Goal: Task Accomplishment & Management: Use online tool/utility

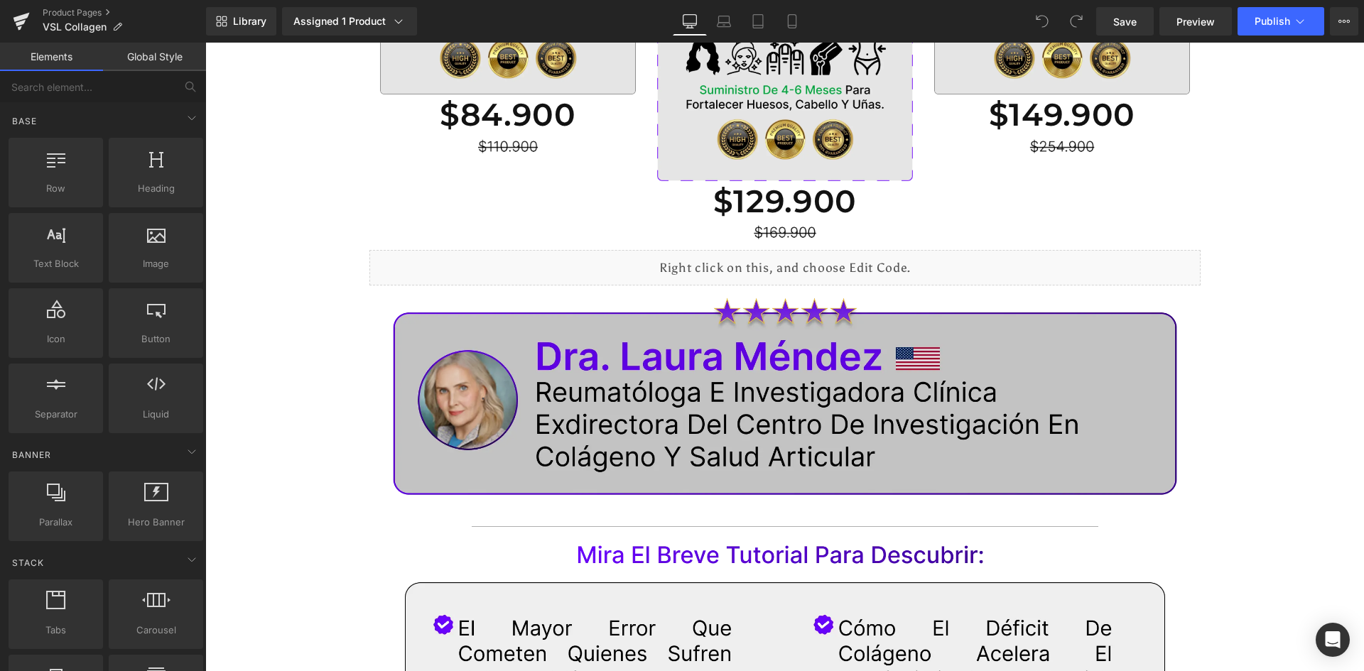
scroll to position [2825, 0]
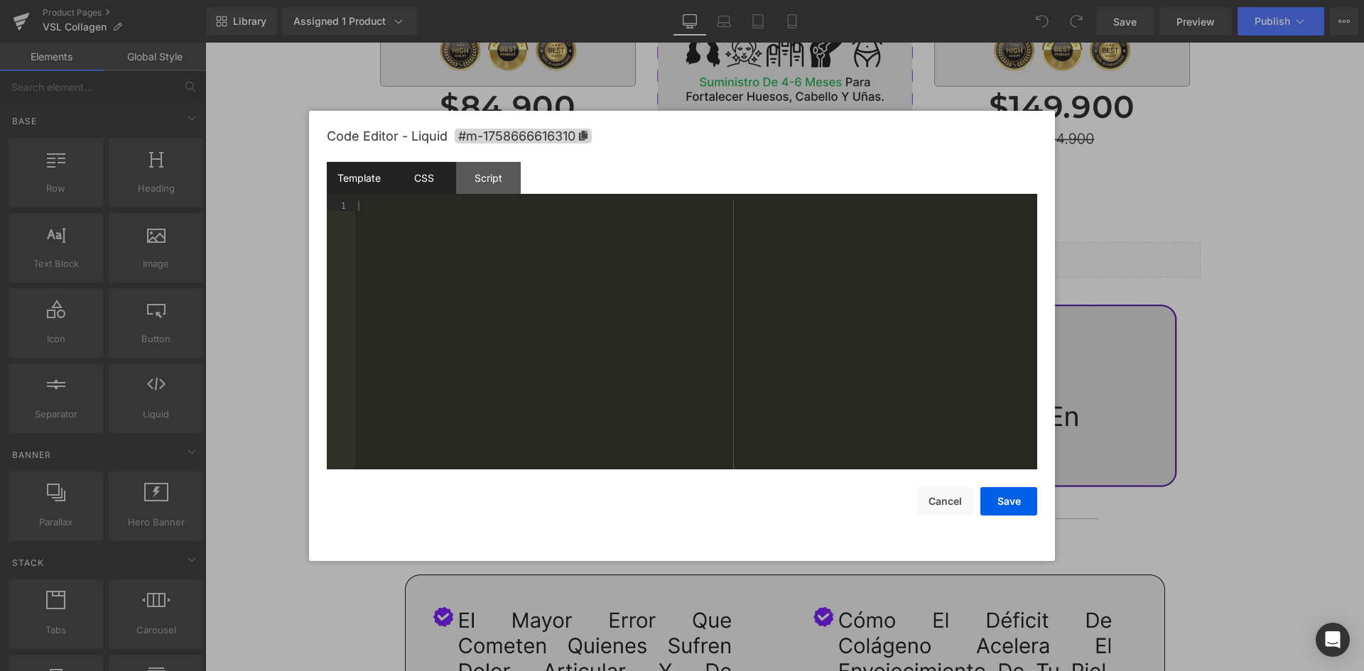
click at [426, 169] on div "CSS" at bounding box center [423, 178] width 65 height 32
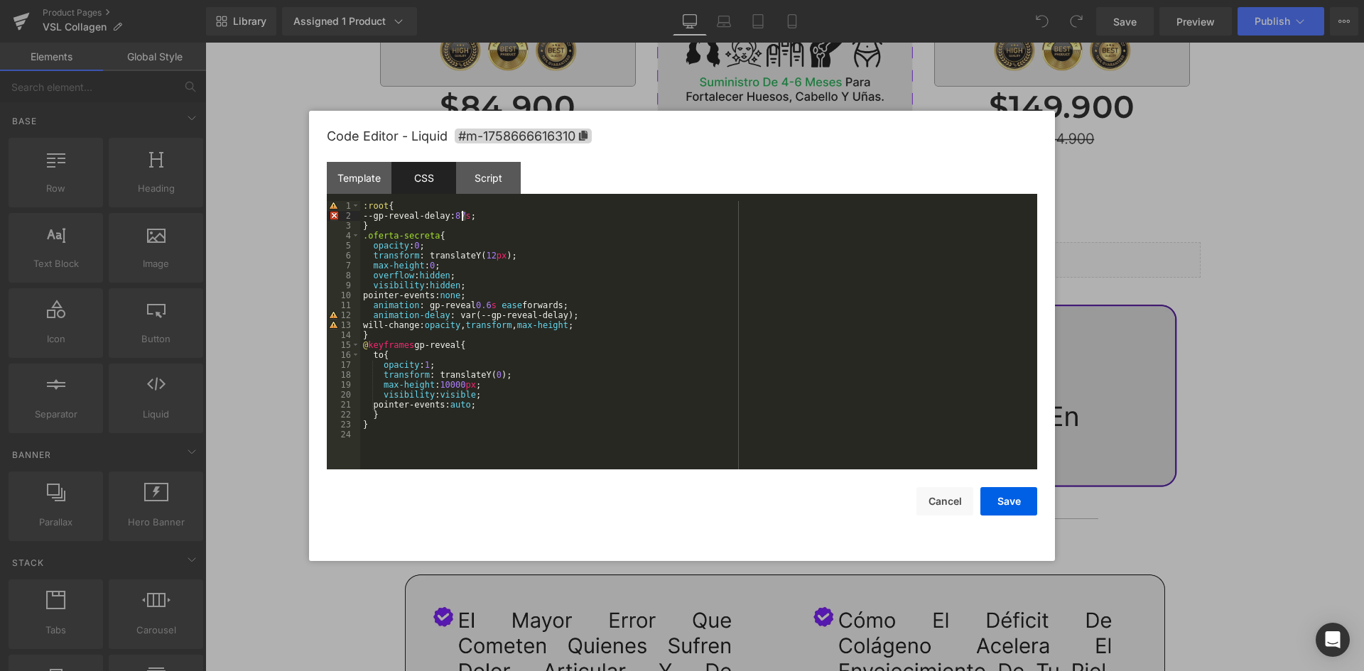
click at [462, 219] on div ":root { --gp-reveal-delay: 87 s ; } .oferta-secreta { opacity : 0 ; transform :…" at bounding box center [698, 345] width 677 height 288
click at [1020, 499] on button "Save" at bounding box center [1008, 501] width 57 height 28
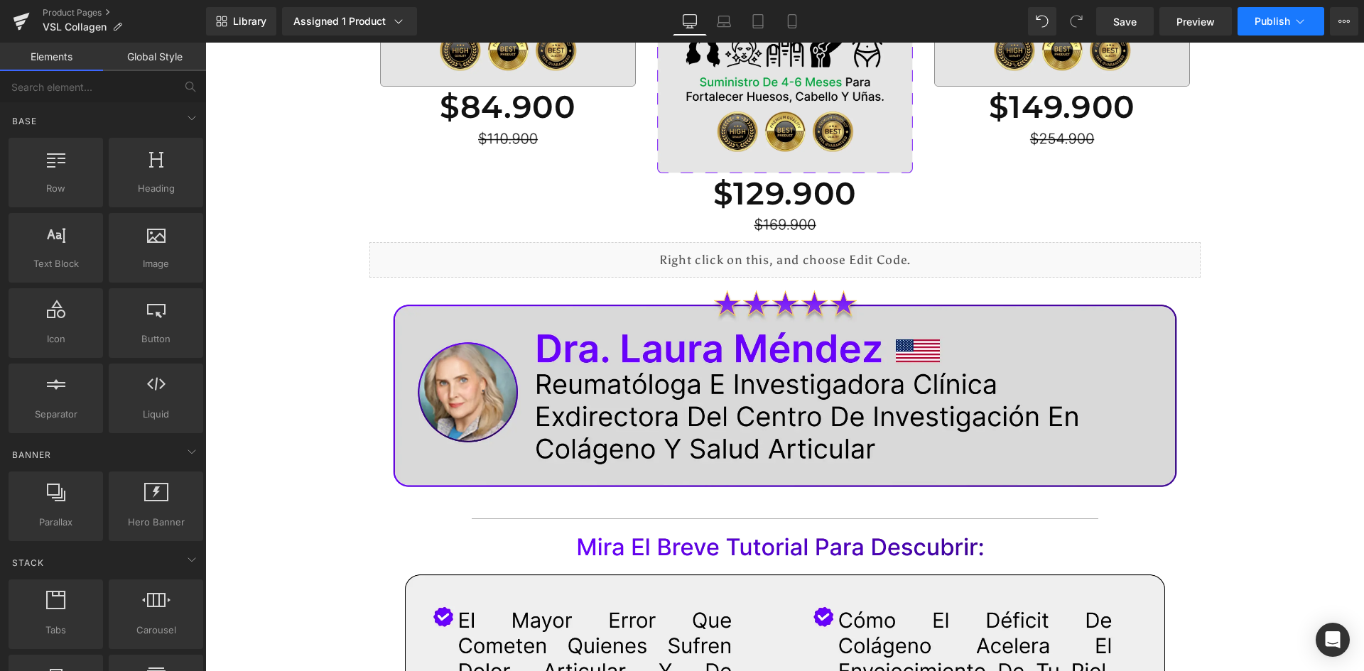
click at [1277, 17] on span "Publish" at bounding box center [1273, 21] width 36 height 11
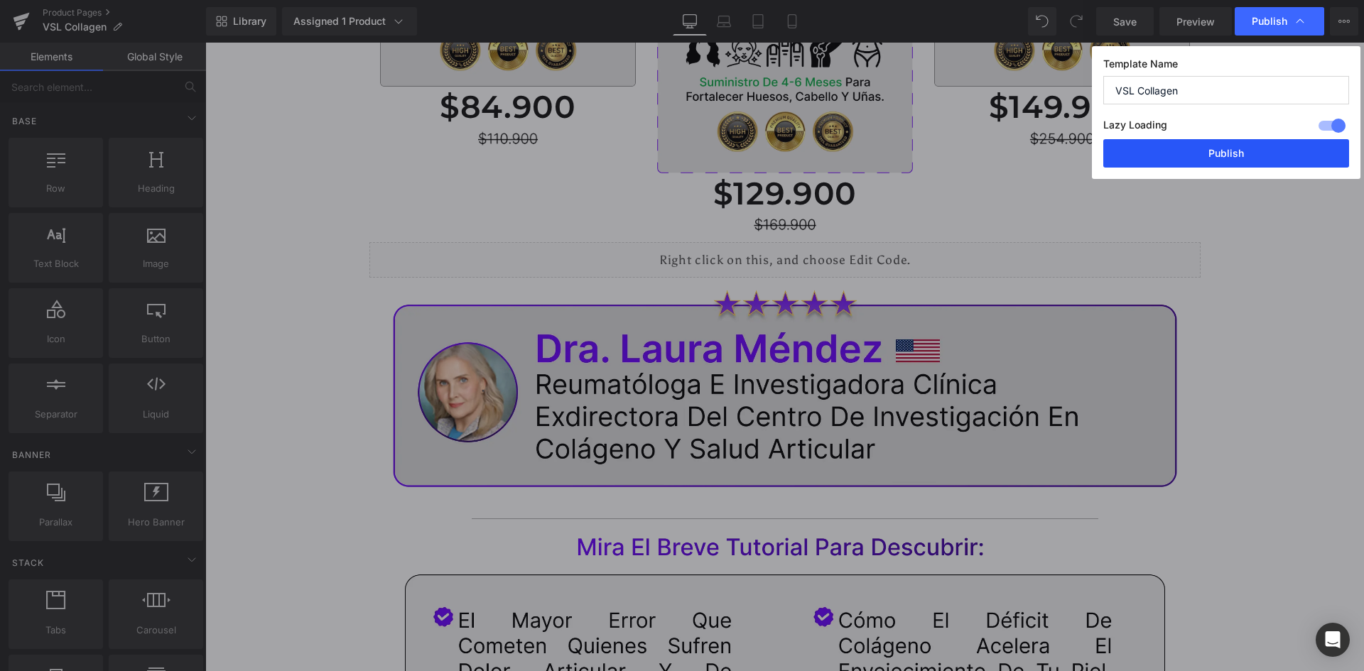
click at [1235, 148] on button "Publish" at bounding box center [1226, 153] width 246 height 28
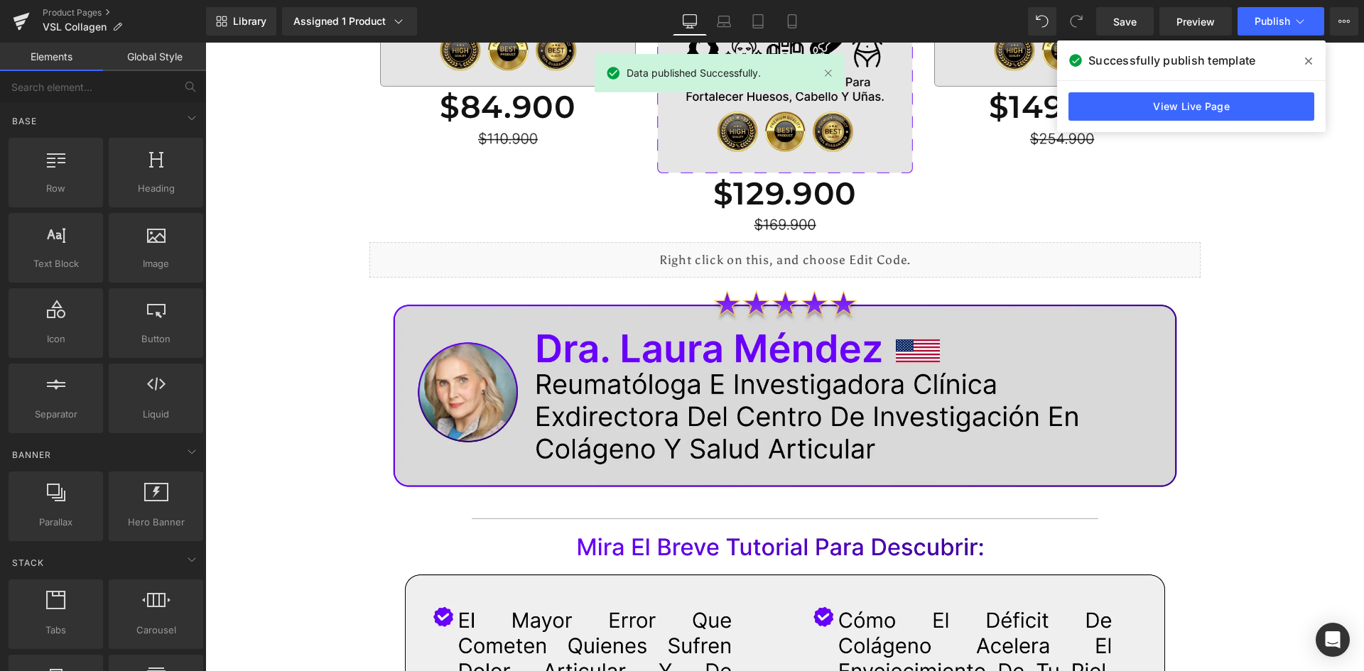
click at [1309, 58] on icon at bounding box center [1308, 60] width 7 height 11
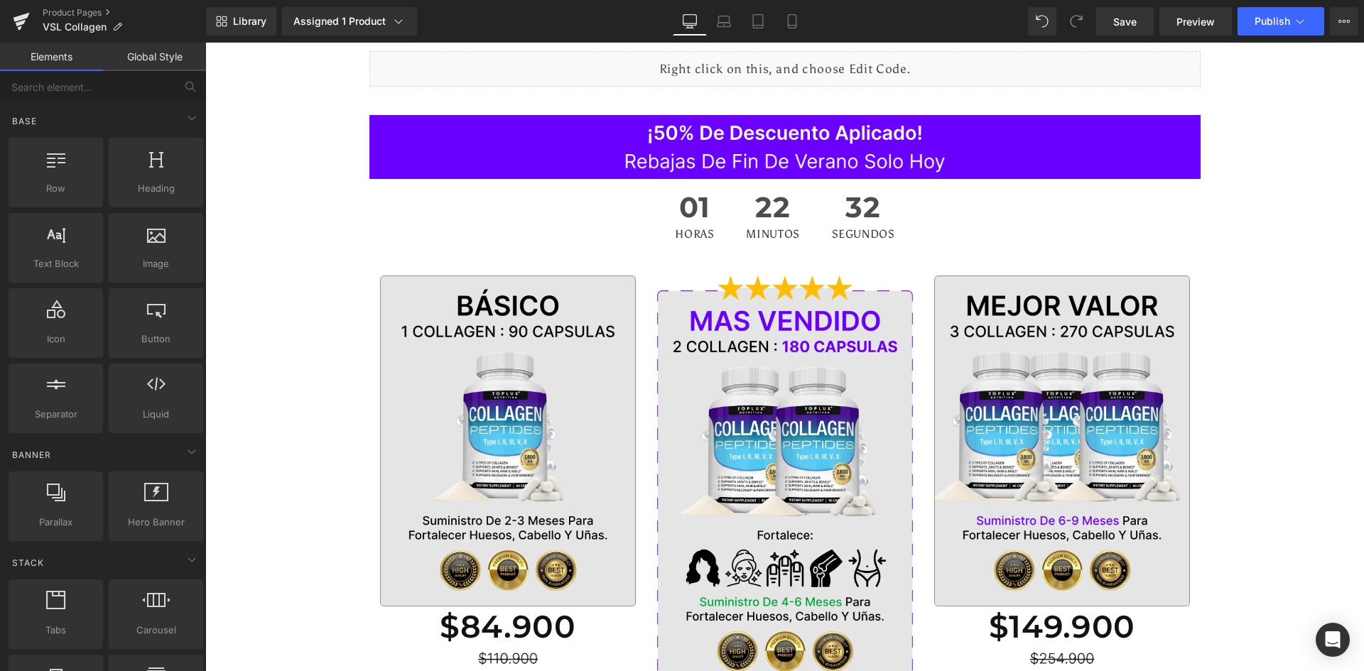
scroll to position [0, 0]
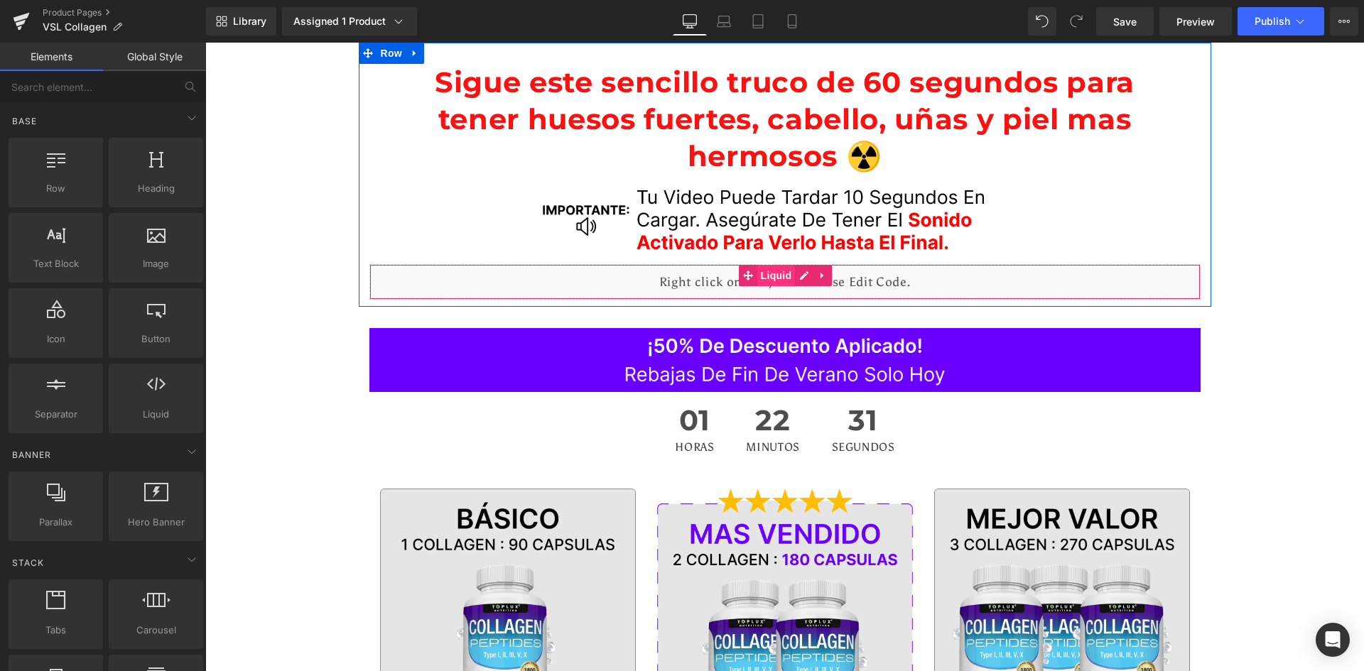
click at [786, 285] on span "Liquid" at bounding box center [776, 275] width 38 height 21
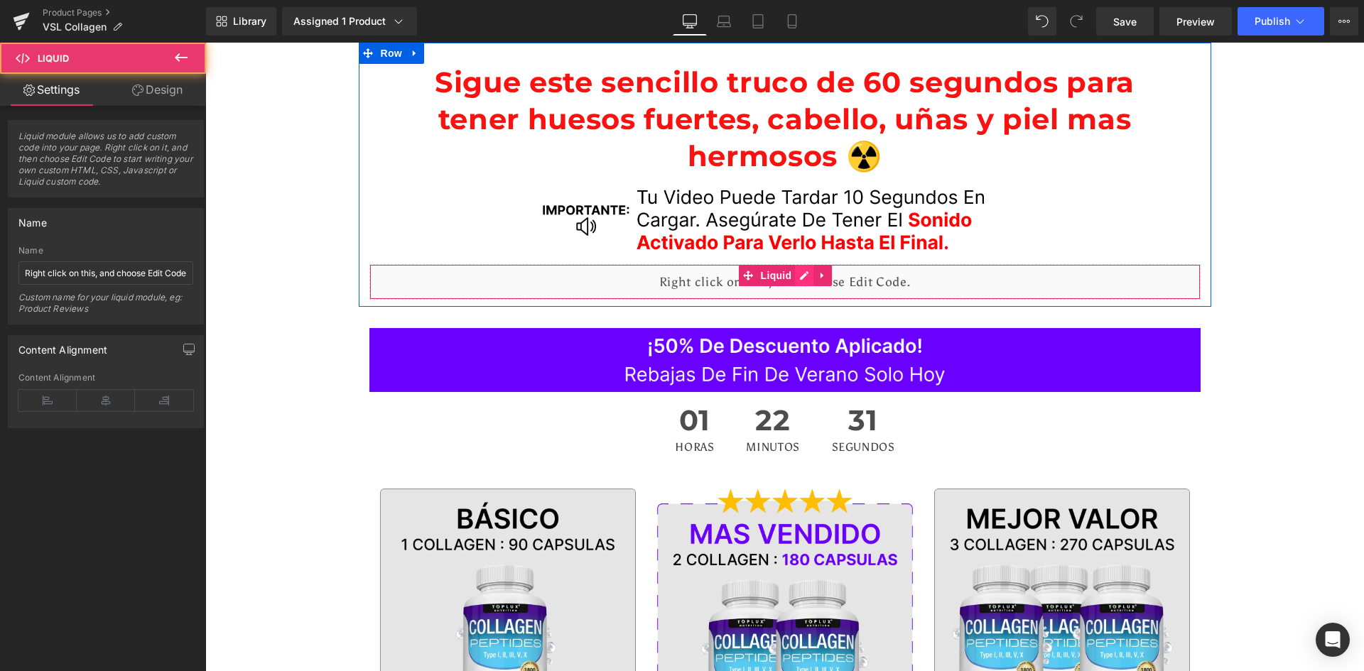
click at [799, 280] on div "Liquid" at bounding box center [784, 282] width 831 height 36
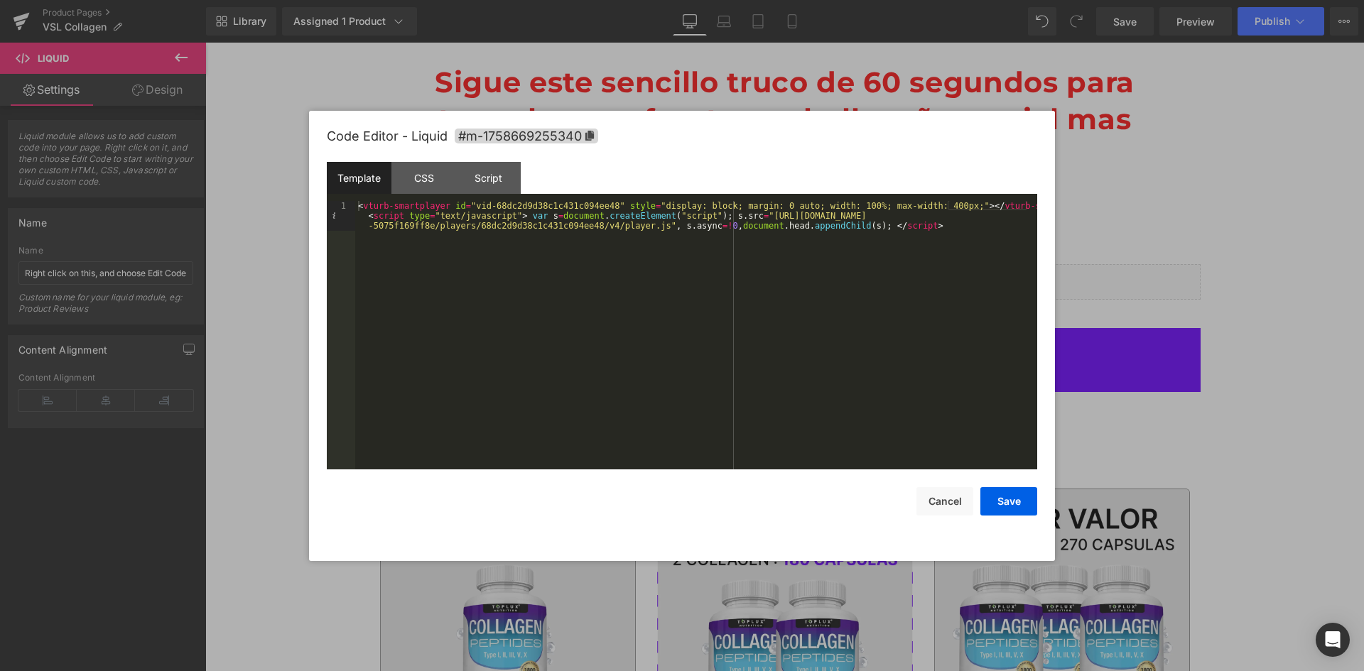
click at [591, 222] on div "< vturb-smartplayer id = "vid-68dc2d9d38c1c431c094ee48" style = "display: block…" at bounding box center [696, 365] width 682 height 328
click at [1013, 498] on button "Save" at bounding box center [1008, 501] width 57 height 28
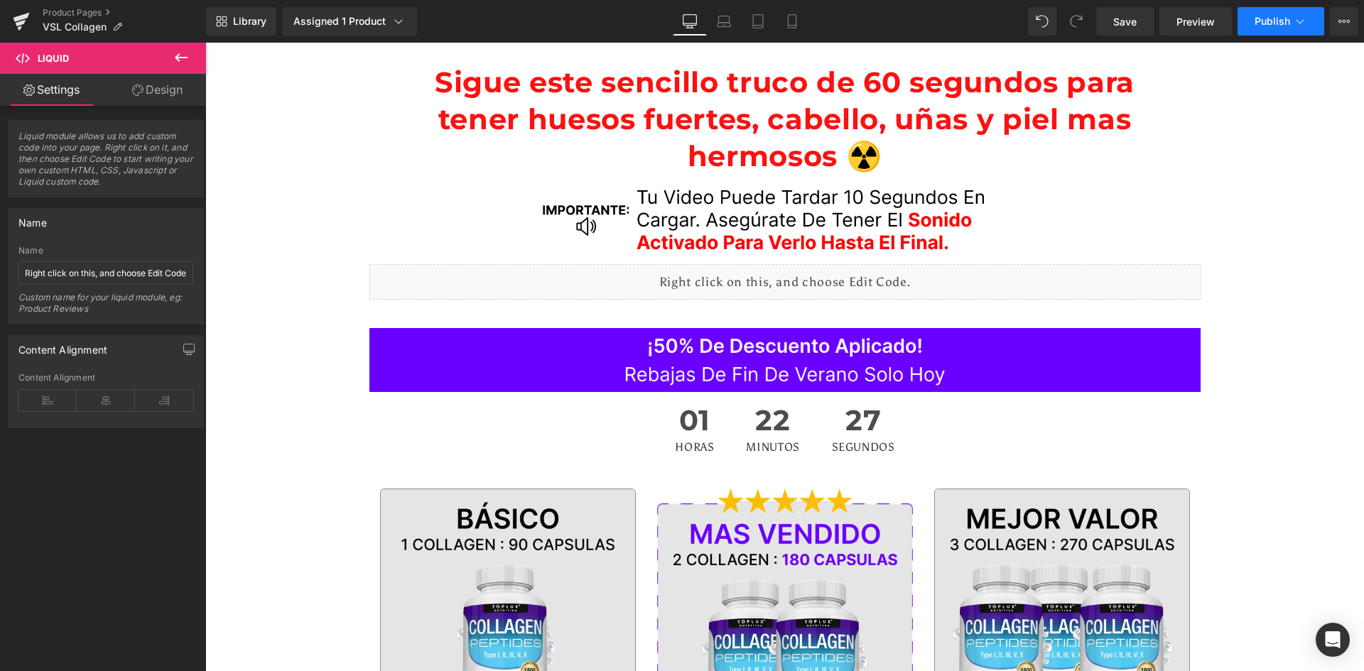
click at [1279, 16] on button "Publish" at bounding box center [1280, 21] width 87 height 28
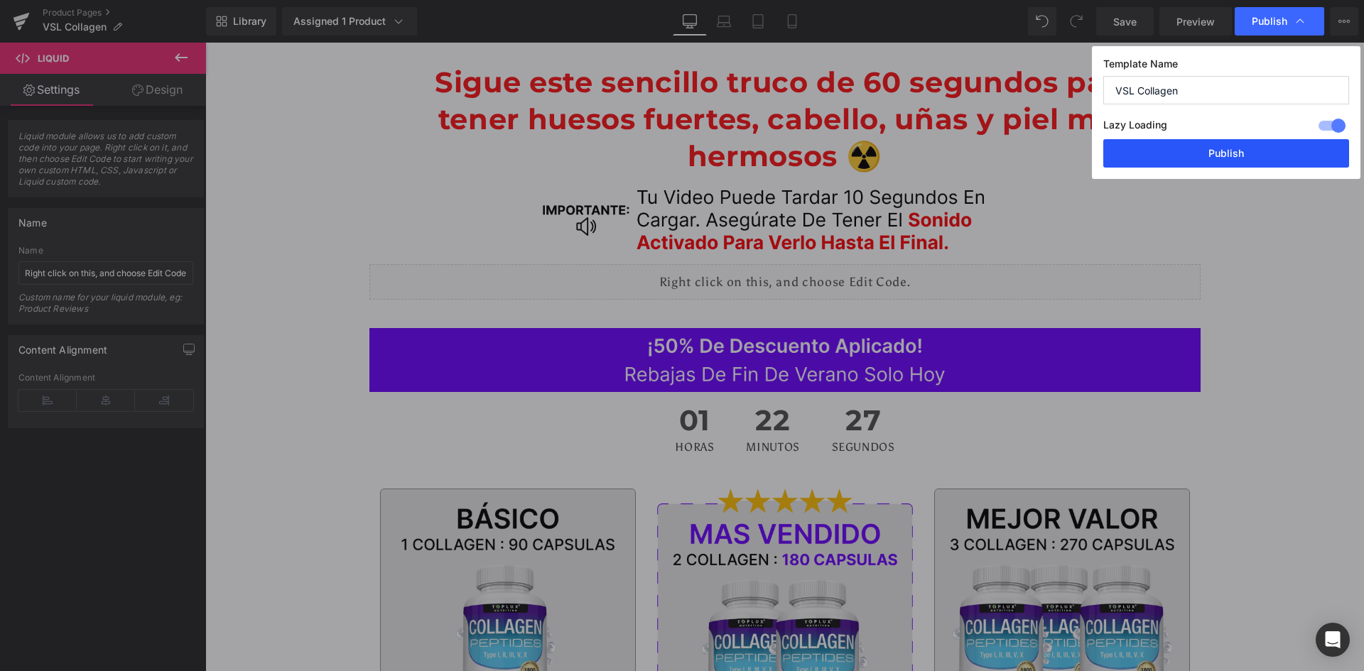
drag, startPoint x: 1245, startPoint y: 152, endPoint x: 565, endPoint y: 187, distance: 680.7
click at [1245, 152] on button "Publish" at bounding box center [1226, 153] width 246 height 28
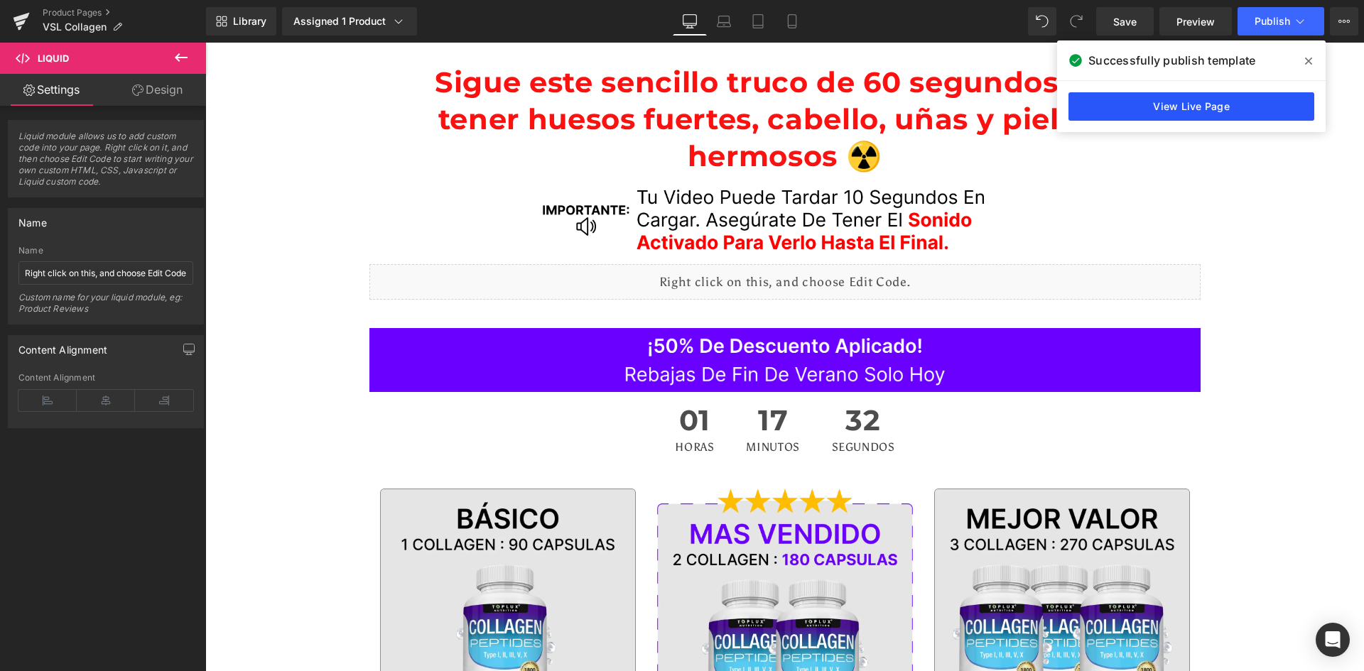
click at [1171, 115] on link "View Live Page" at bounding box center [1191, 106] width 246 height 28
